Goal: Navigation & Orientation: Find specific page/section

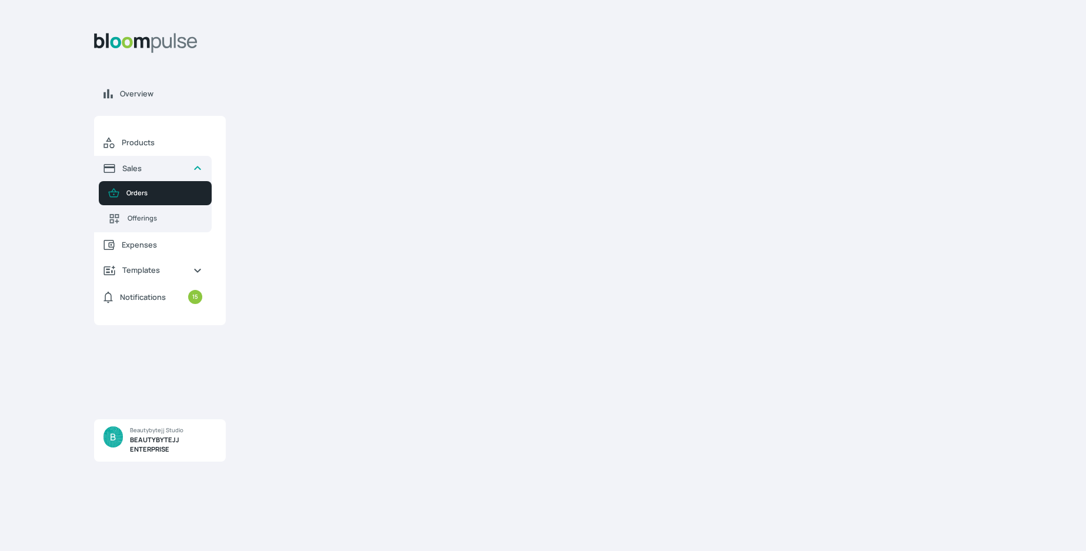
click at [736, 56] on div at bounding box center [620, 280] width 742 height 513
drag, startPoint x: 177, startPoint y: 75, endPoint x: 228, endPoint y: 89, distance: 53.0
click at [228, 89] on div "Overview Products Sales Orders Offerings Expenses Templates Notifications 15 B …" at bounding box center [543, 275] width 1086 height 551
drag, startPoint x: 228, startPoint y: 89, endPoint x: 391, endPoint y: 165, distance: 180.1
click at [391, 165] on div at bounding box center [620, 280] width 742 height 513
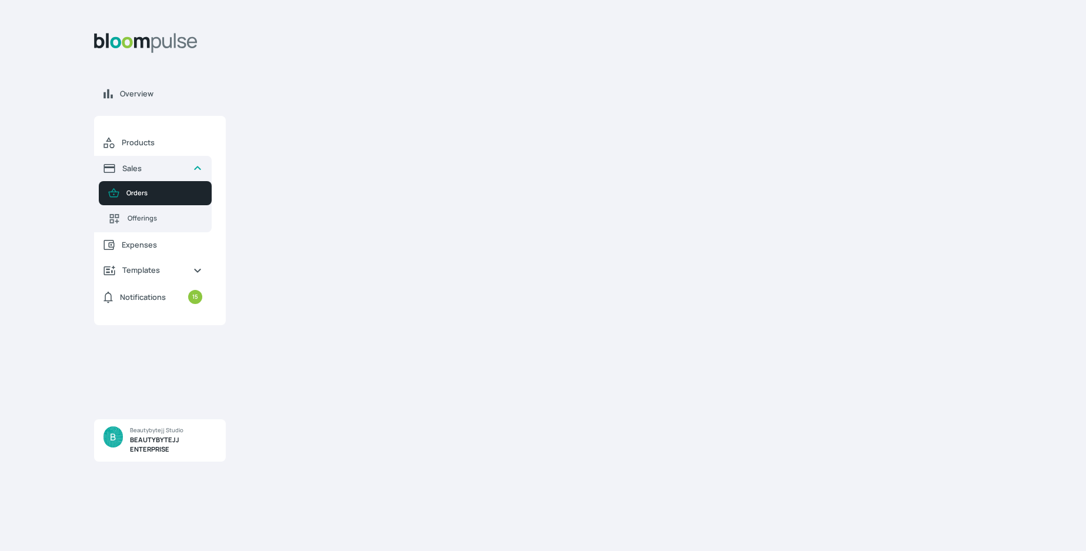
click at [189, 188] on span "Orders" at bounding box center [164, 193] width 76 height 10
click at [190, 164] on link "Sales" at bounding box center [153, 168] width 118 height 25
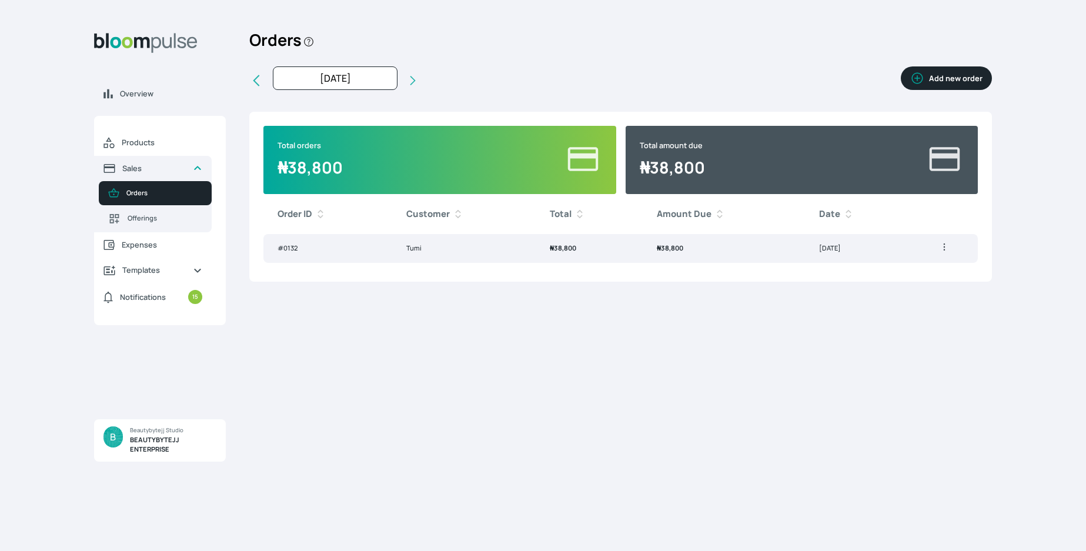
click at [992, 276] on div "Overview Products Sales Orders Offerings Expenses Templates Notifications 15 B …" at bounding box center [543, 275] width 1086 height 551
